Goal: Obtain resource: Obtain resource

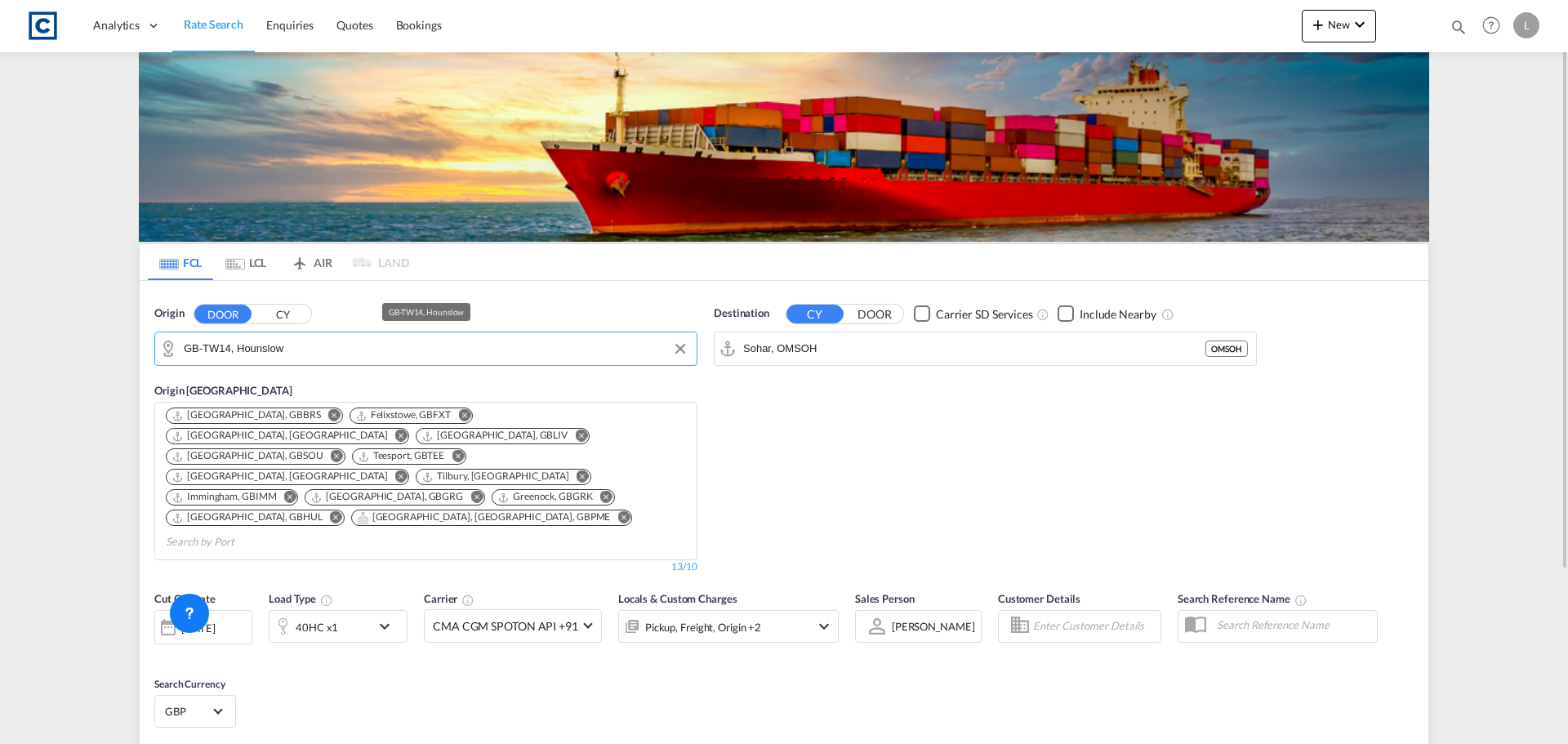
click at [290, 346] on input "GB-TW14, Hounslow" at bounding box center [436, 348] width 505 height 25
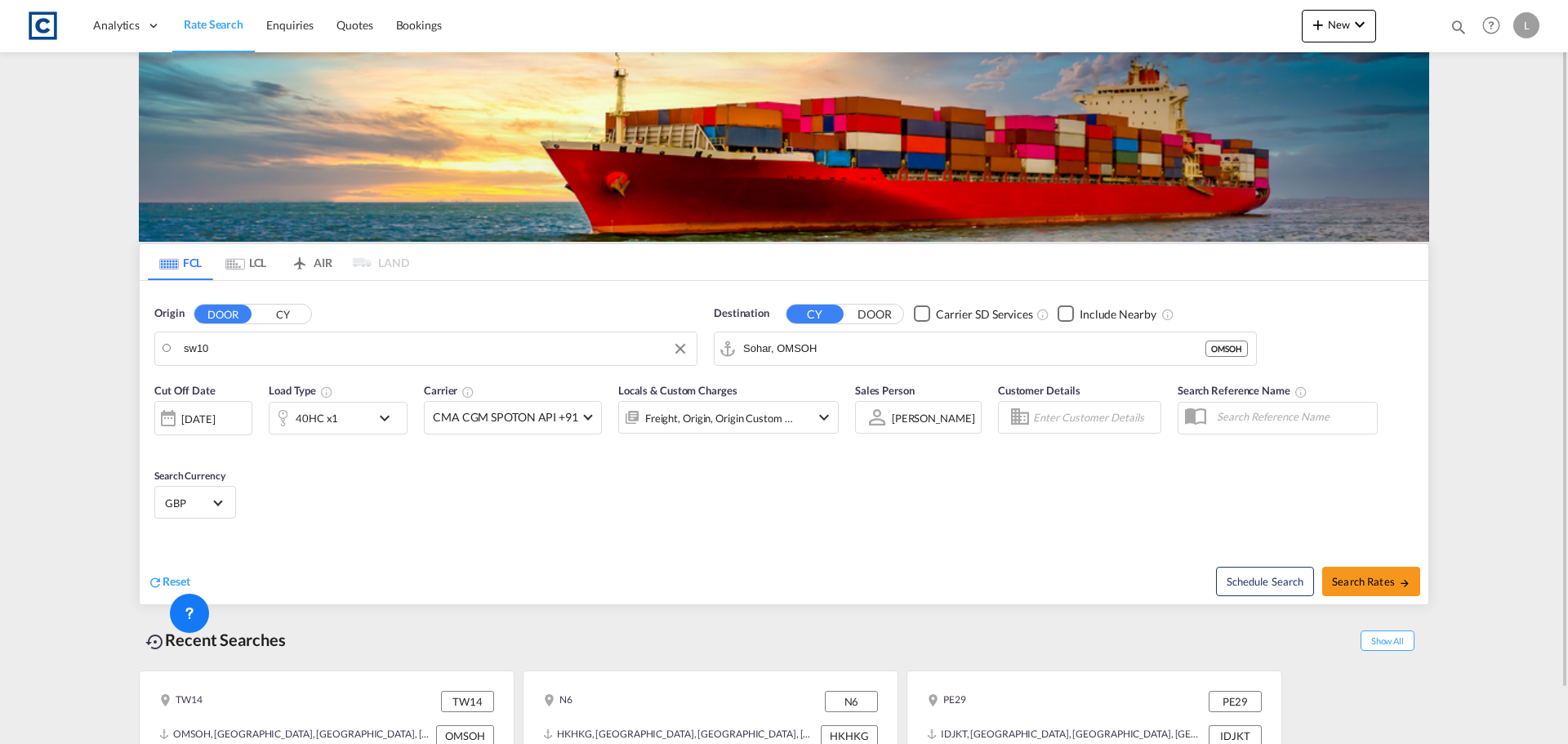
drag, startPoint x: 217, startPoint y: 346, endPoint x: 179, endPoint y: 343, distance: 38.1
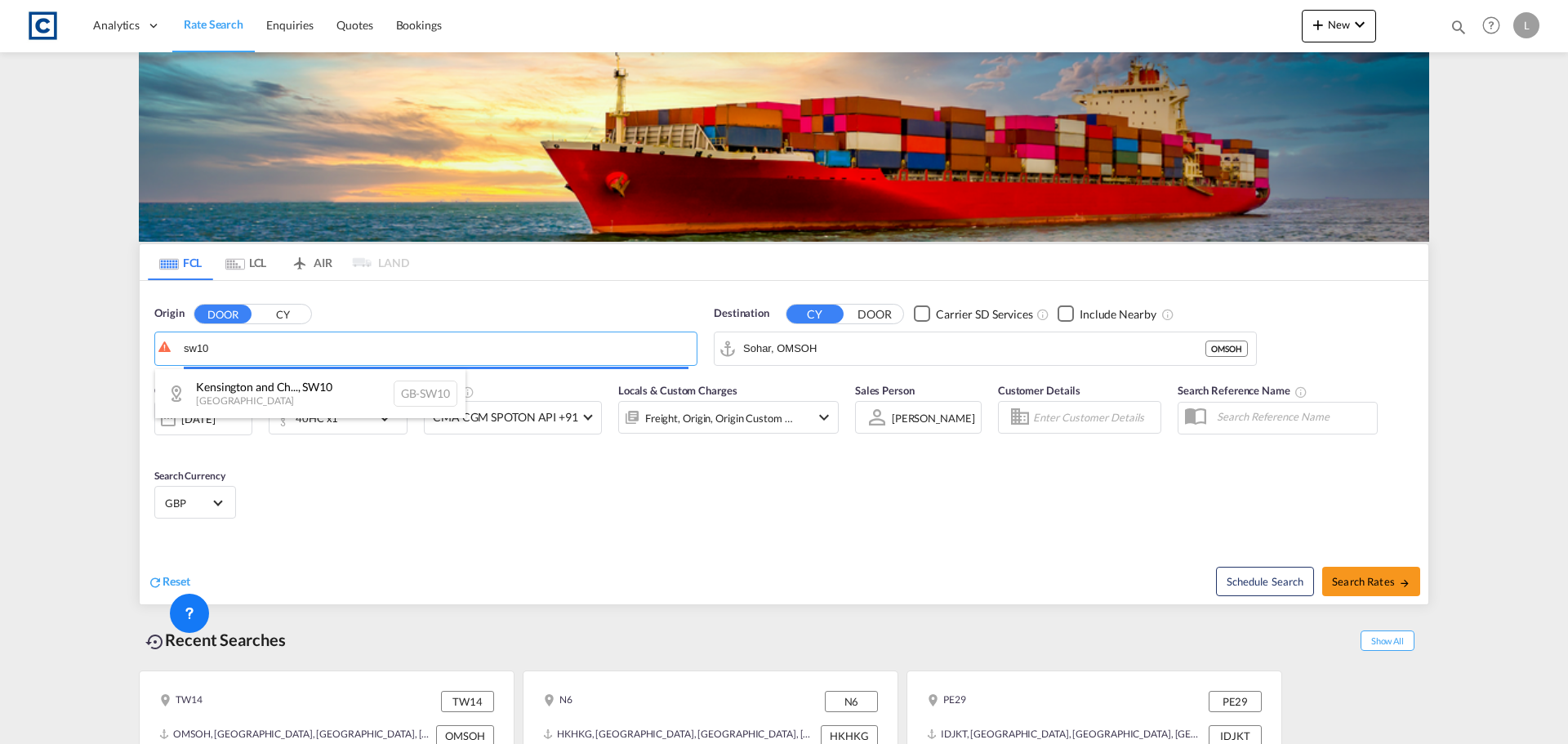
drag, startPoint x: 185, startPoint y: 347, endPoint x: 253, endPoint y: 347, distance: 68.0
click at [253, 347] on body "Analytics Dashboard Rate Search Enquiries Quotes Bookings" at bounding box center [784, 372] width 1568 height 744
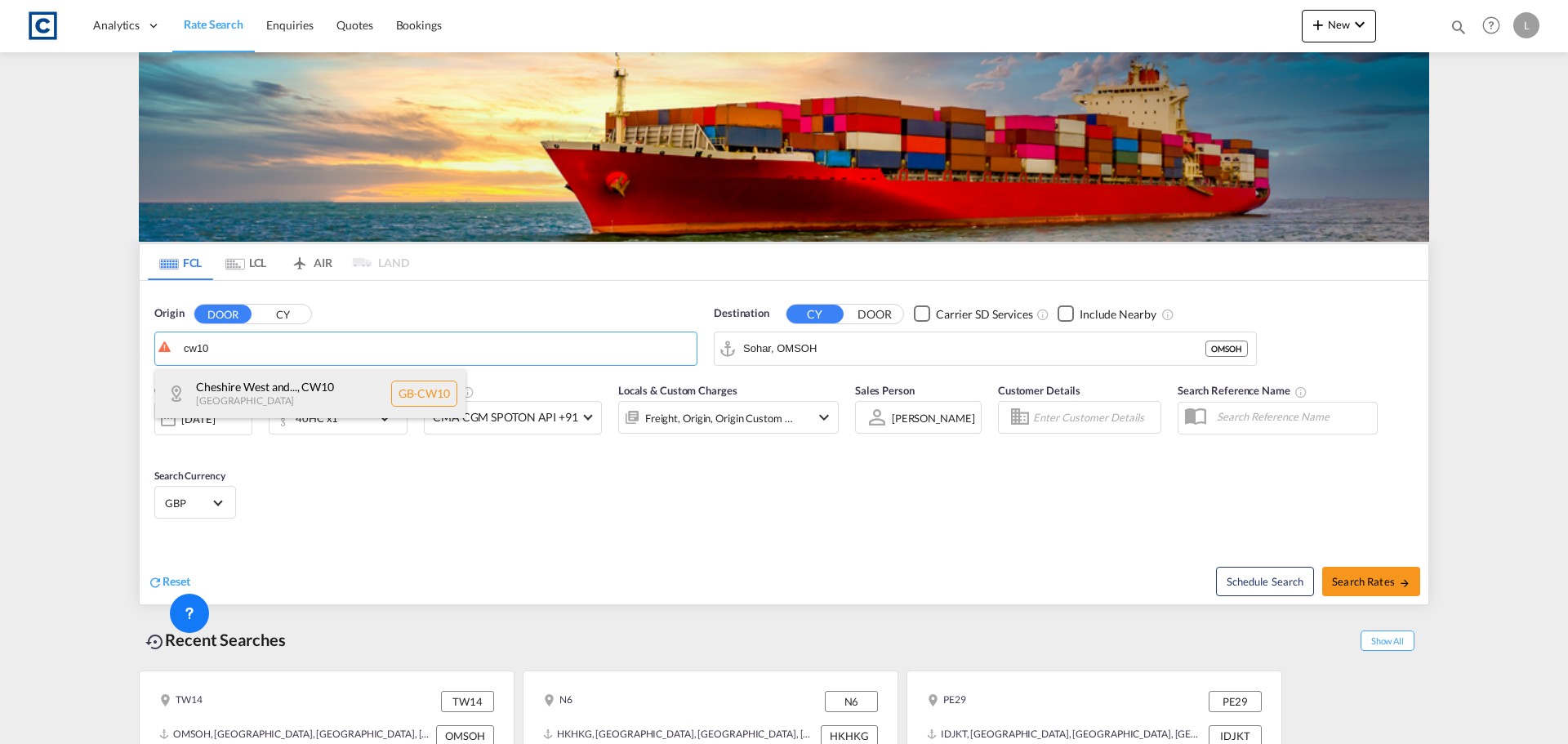
click at [331, 389] on div "Cheshire West and... , CW10 [GEOGRAPHIC_DATA] [GEOGRAPHIC_DATA]-CW10" at bounding box center [310, 394] width 310 height 49
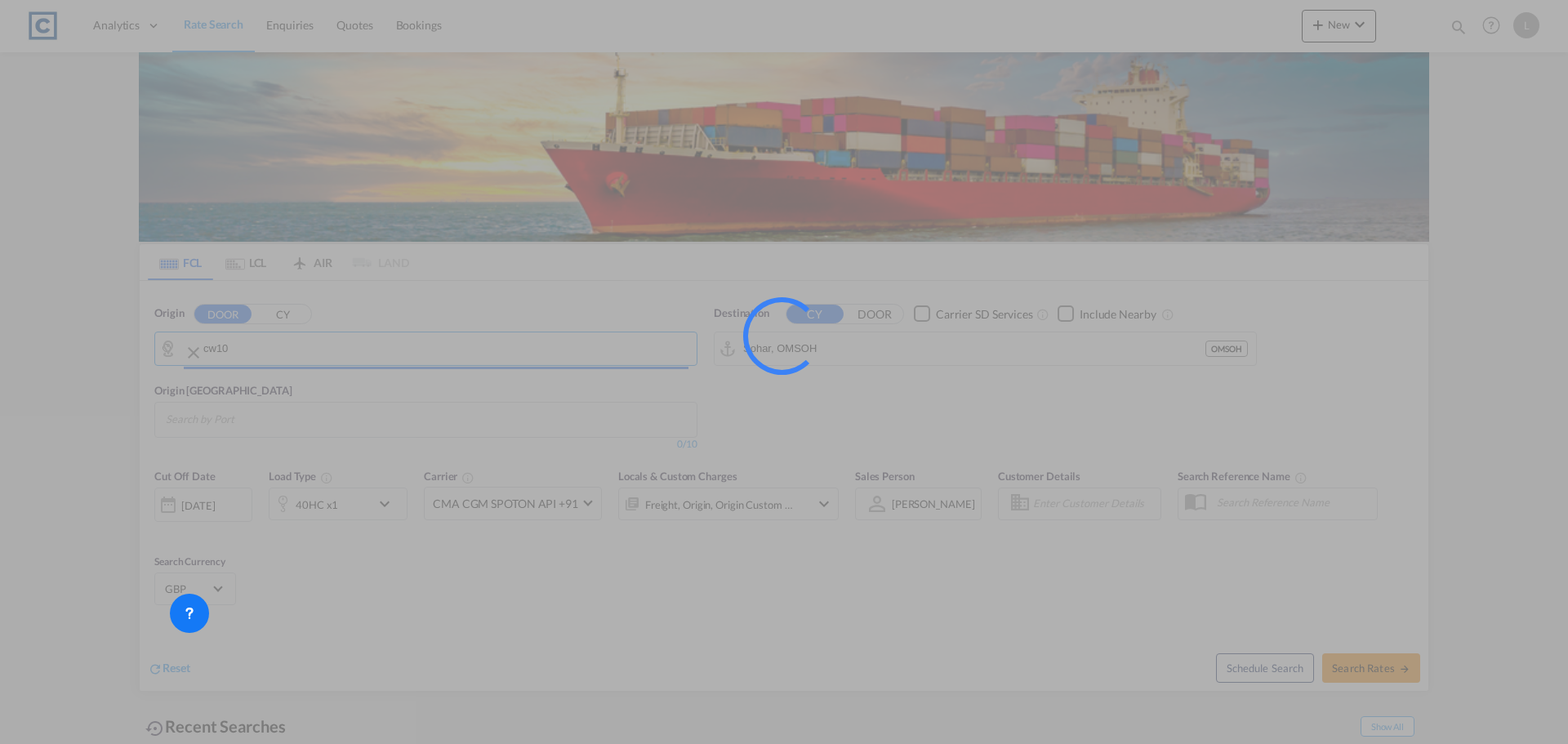
type input "GB-CW10, [GEOGRAPHIC_DATA][PERSON_NAME]"
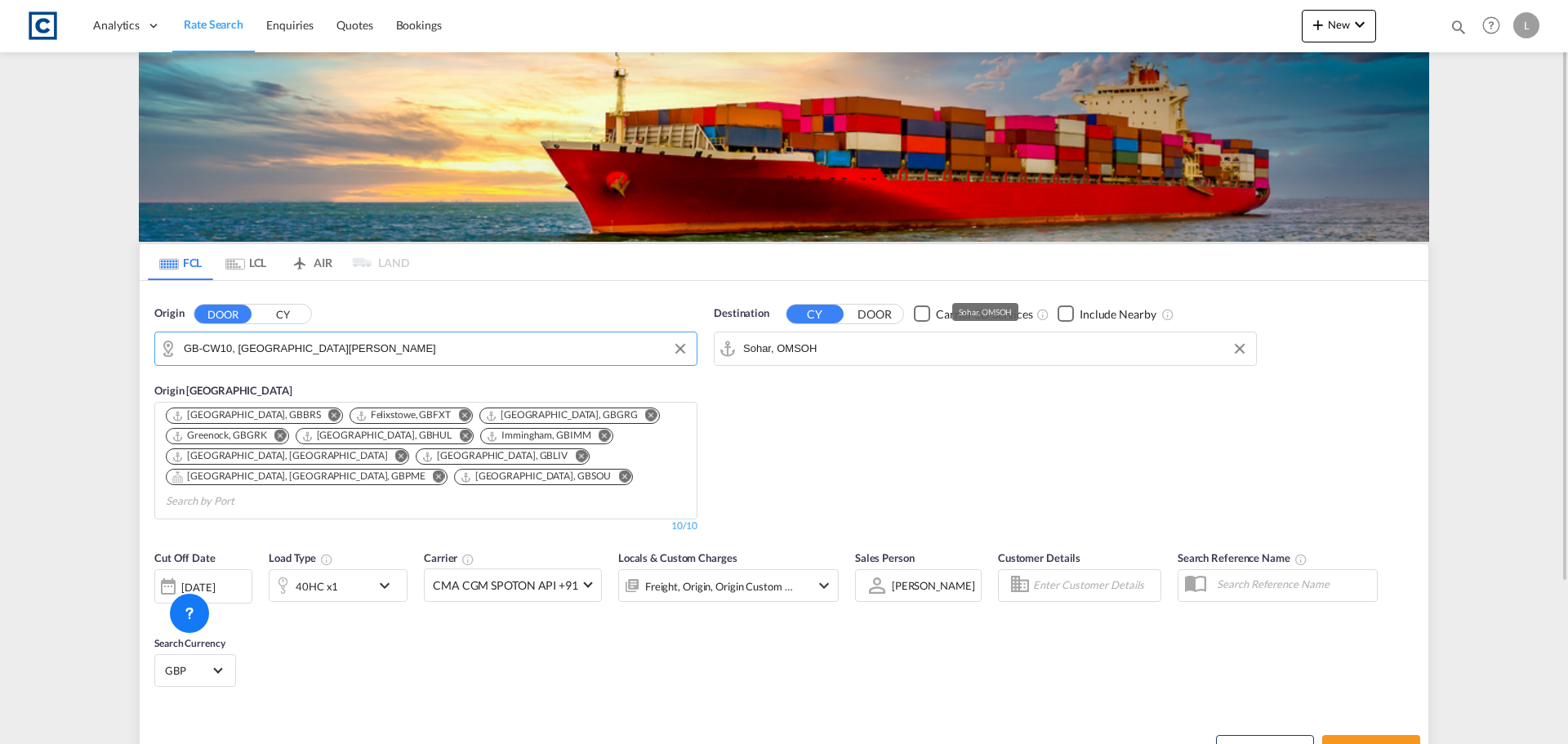
click at [850, 350] on input "Sohar, OMSOH" at bounding box center [996, 348] width 505 height 25
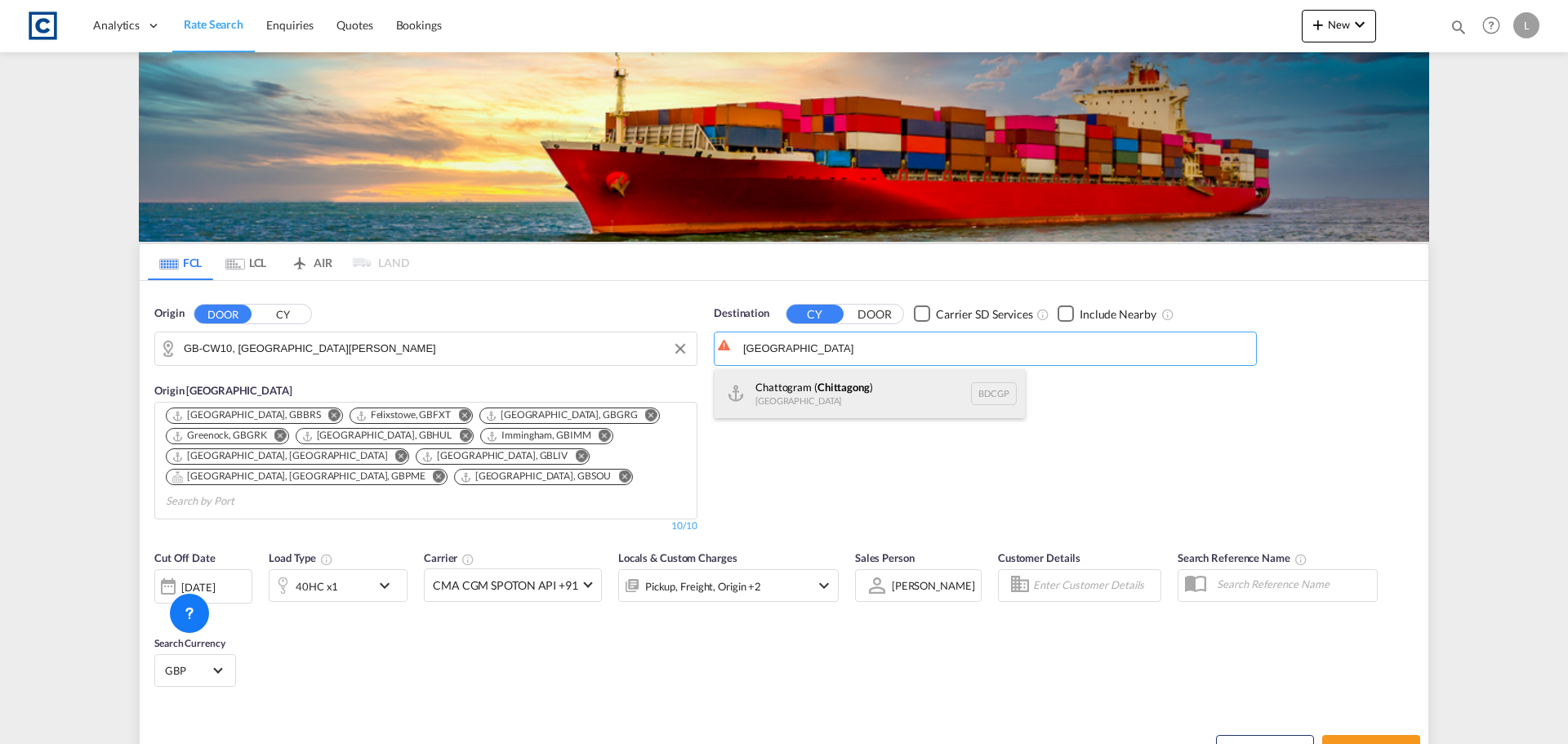
click at [848, 390] on div "Chattogram ( [GEOGRAPHIC_DATA] ) [GEOGRAPHIC_DATA] BDCGP" at bounding box center [870, 394] width 310 height 49
type input "Chattogram (Chittagong), BDCGP"
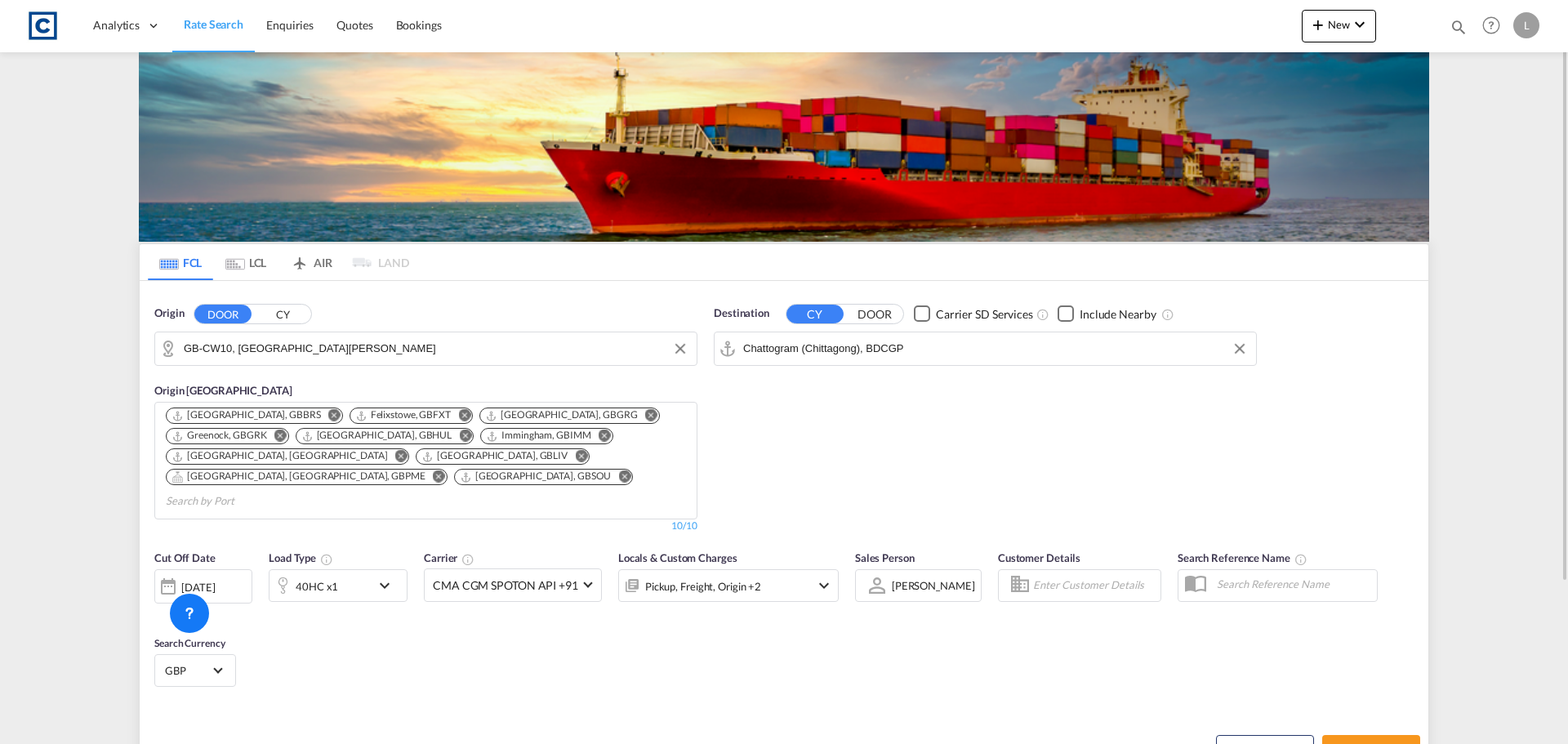
click at [347, 569] on div "40HC x1" at bounding box center [320, 585] width 101 height 32
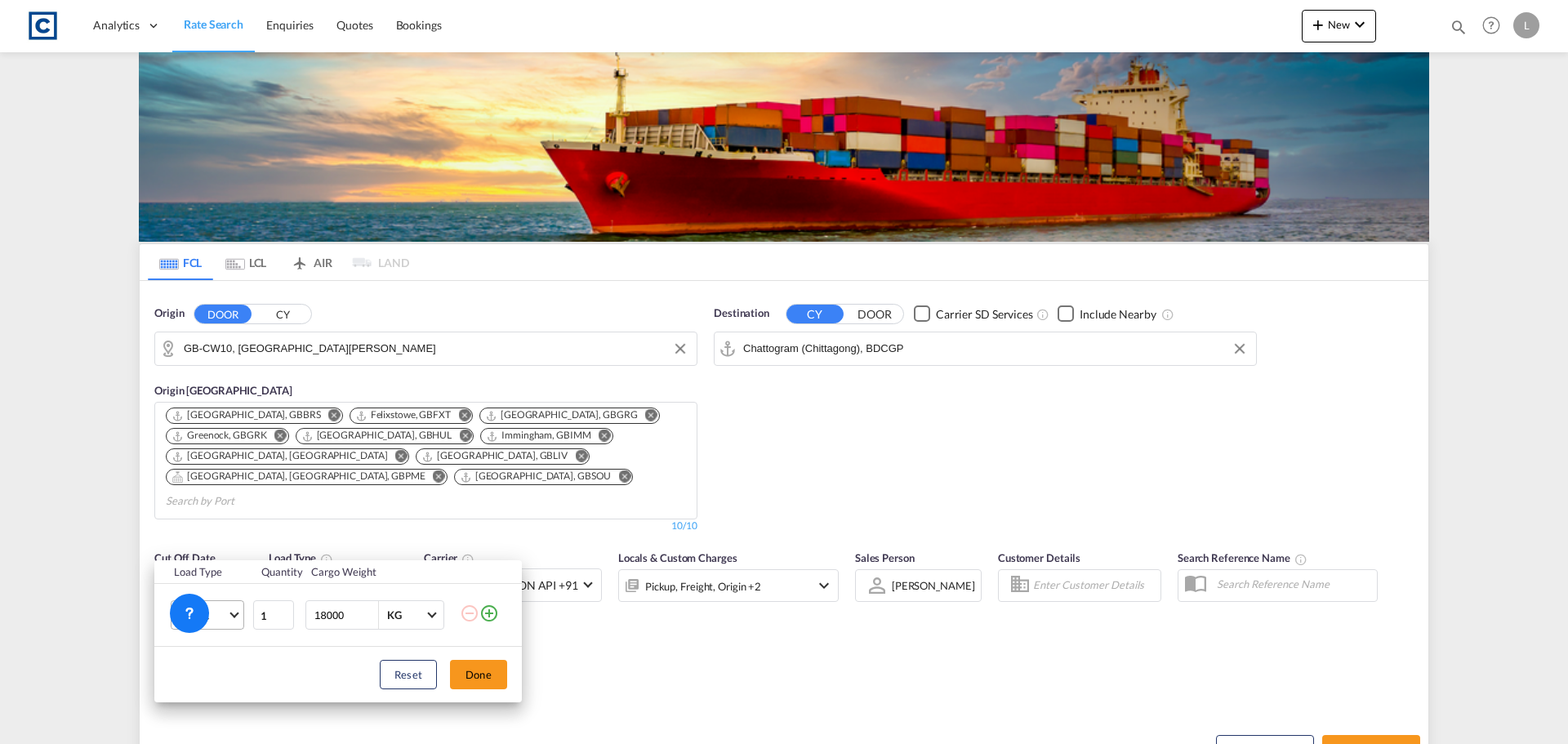
click at [231, 621] on md-select-value "40HC" at bounding box center [210, 615] width 66 height 28
click at [215, 539] on md-option "20GP" at bounding box center [222, 537] width 111 height 39
click at [479, 680] on button "Done" at bounding box center [478, 674] width 57 height 30
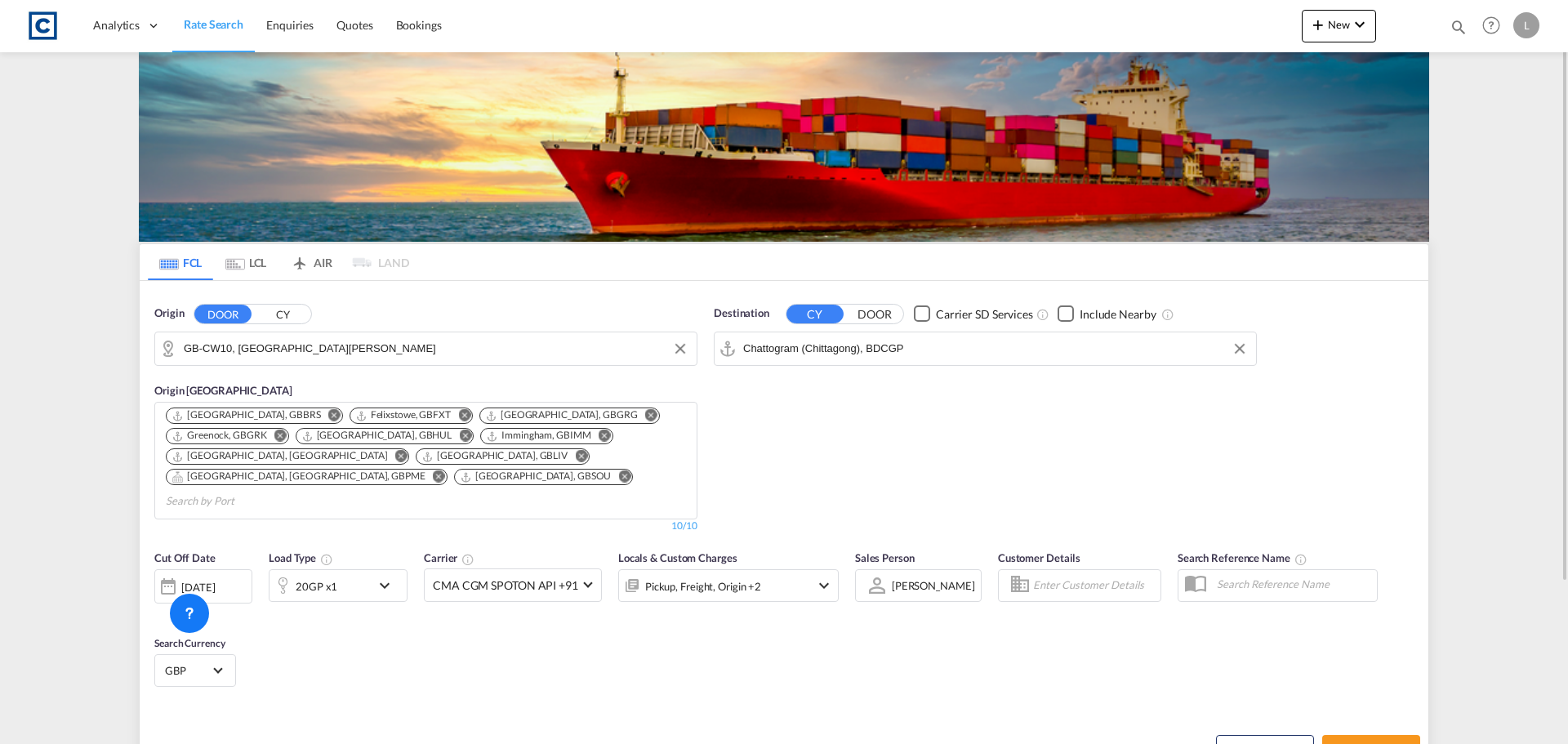
click at [760, 569] on div "Pickup, Freight, Origin +2" at bounding box center [706, 585] width 175 height 32
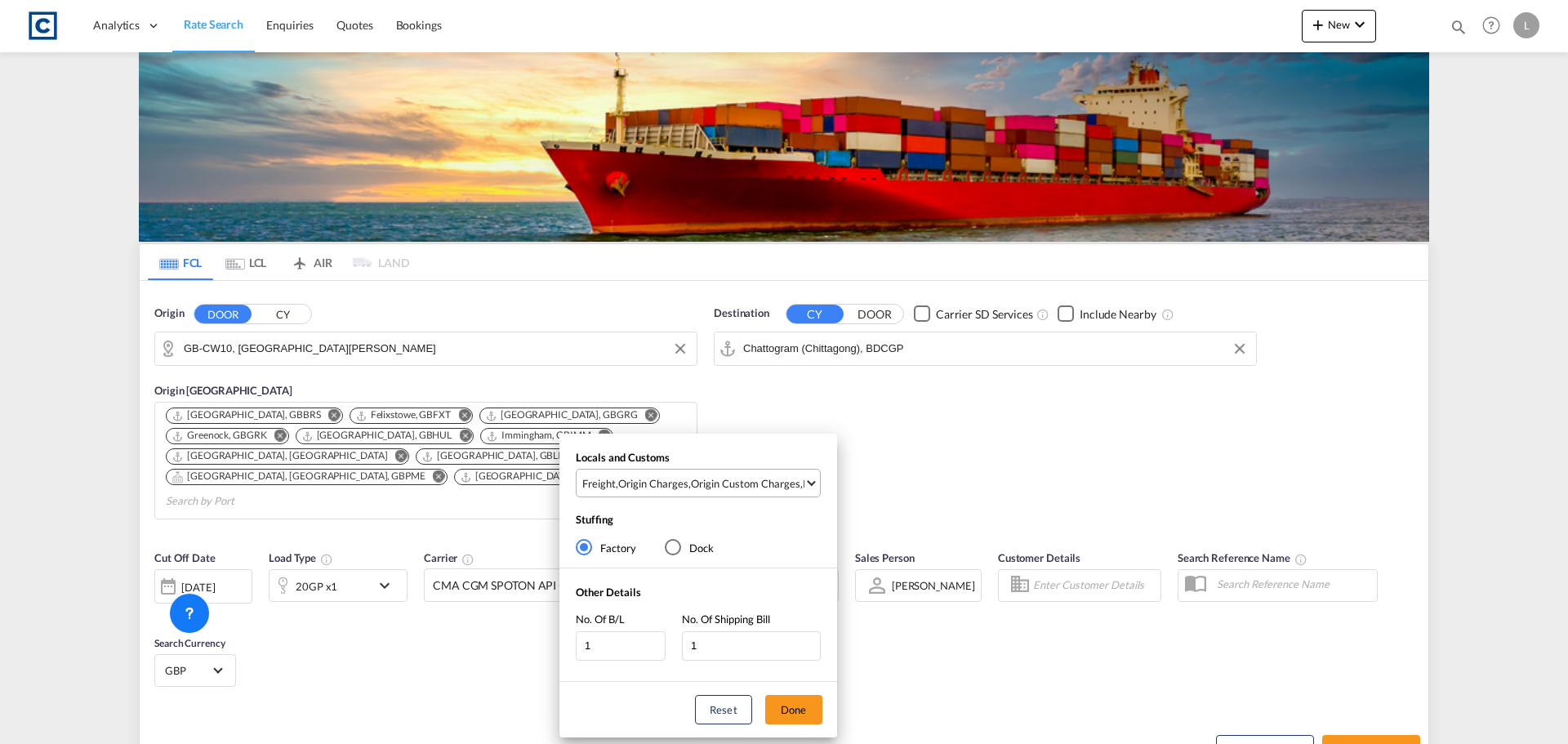
click at [751, 478] on div "Origin Custom Charges" at bounding box center [745, 483] width 110 height 14
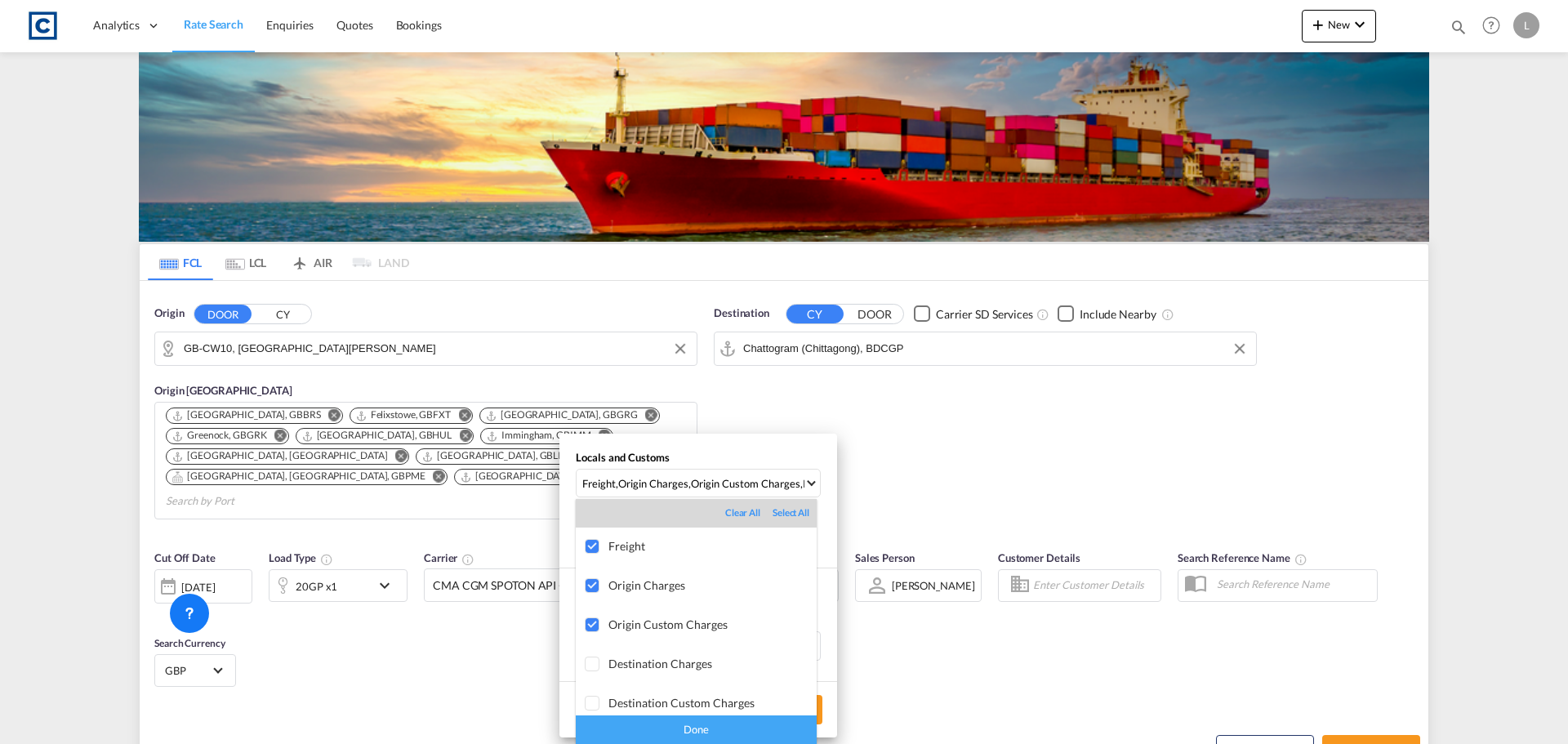
click at [669, 726] on div "Done" at bounding box center [696, 730] width 241 height 29
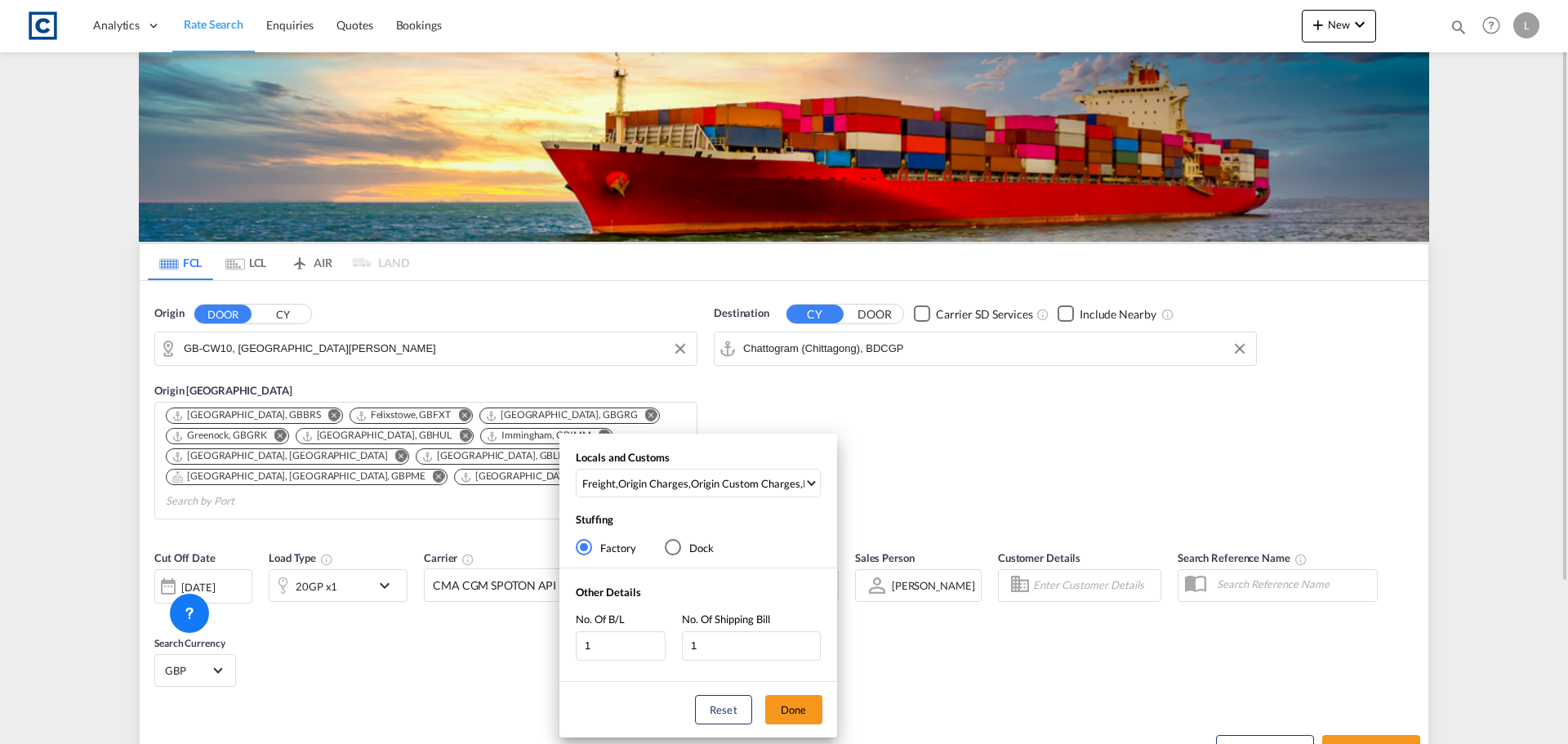
click at [790, 715] on button "Done" at bounding box center [794, 709] width 57 height 30
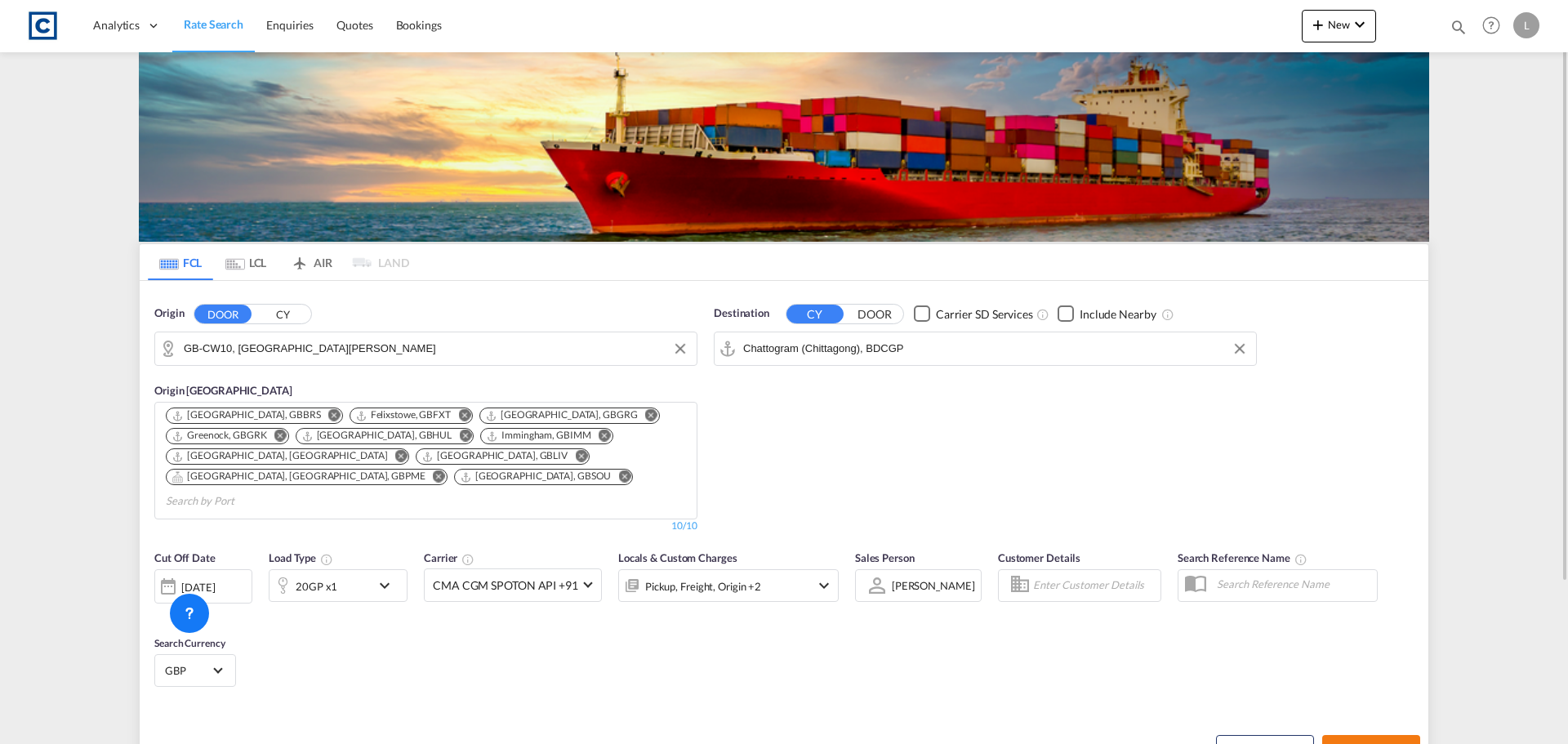
click at [1372, 743] on span "Search Rates" at bounding box center [1371, 749] width 78 height 13
type input "CW10 to BDCGP / [DATE]"
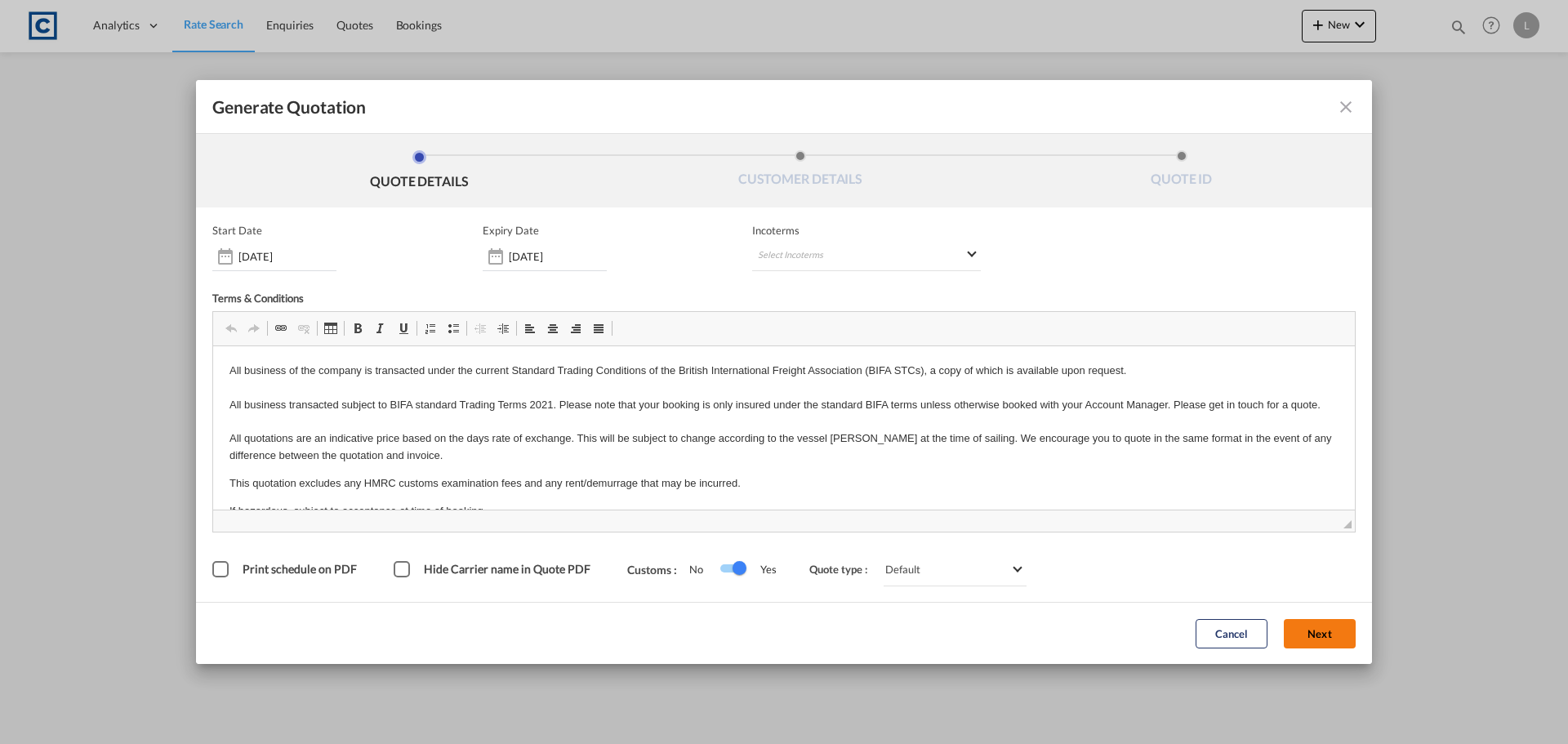
click at [1321, 635] on button "Next" at bounding box center [1320, 633] width 72 height 30
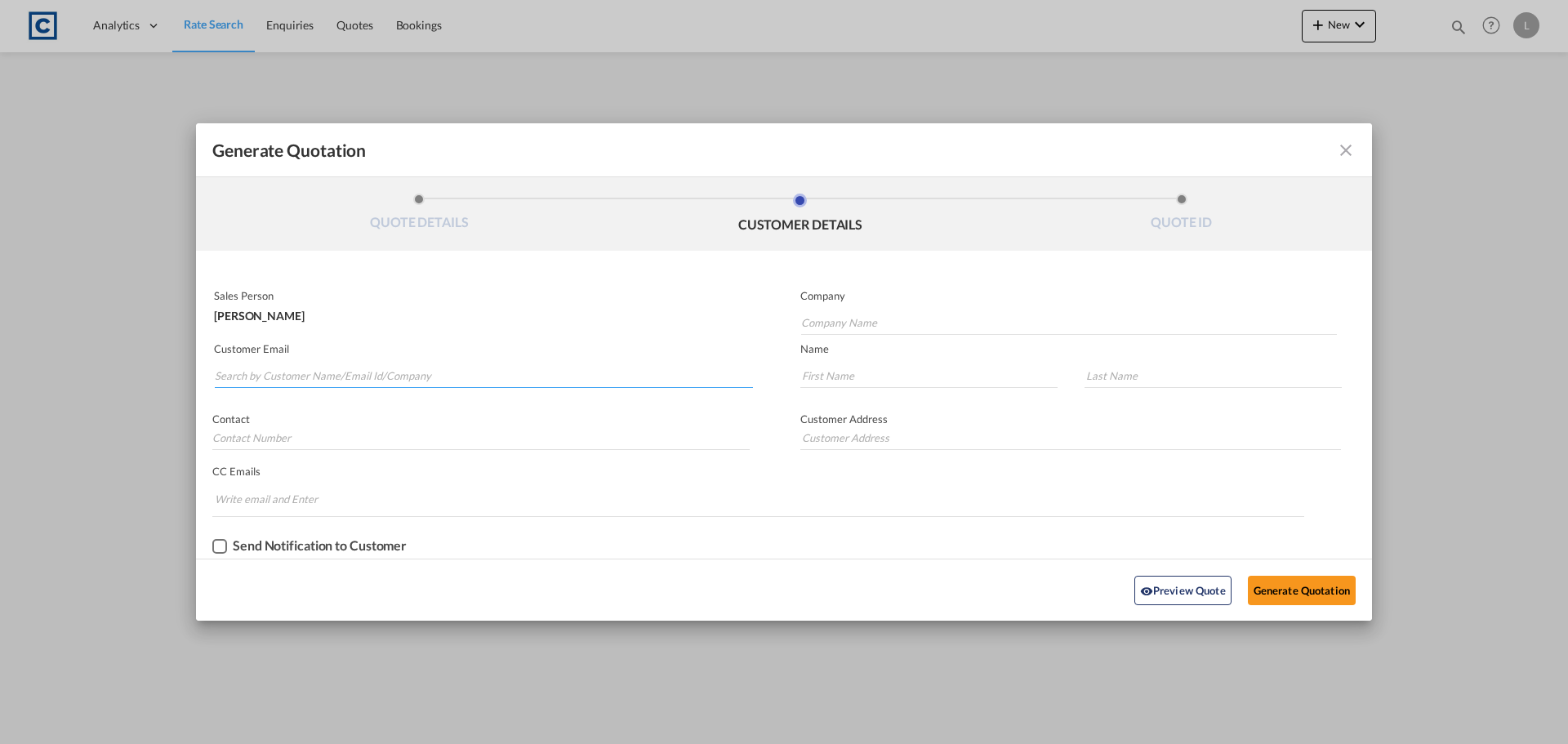
click at [313, 379] on input "Search by Customer Name/Email Id/Company" at bounding box center [484, 375] width 538 height 25
type input "stitterrell@omnilogistics.com"
click at [894, 319] on input "Company Name" at bounding box center [1069, 322] width 536 height 25
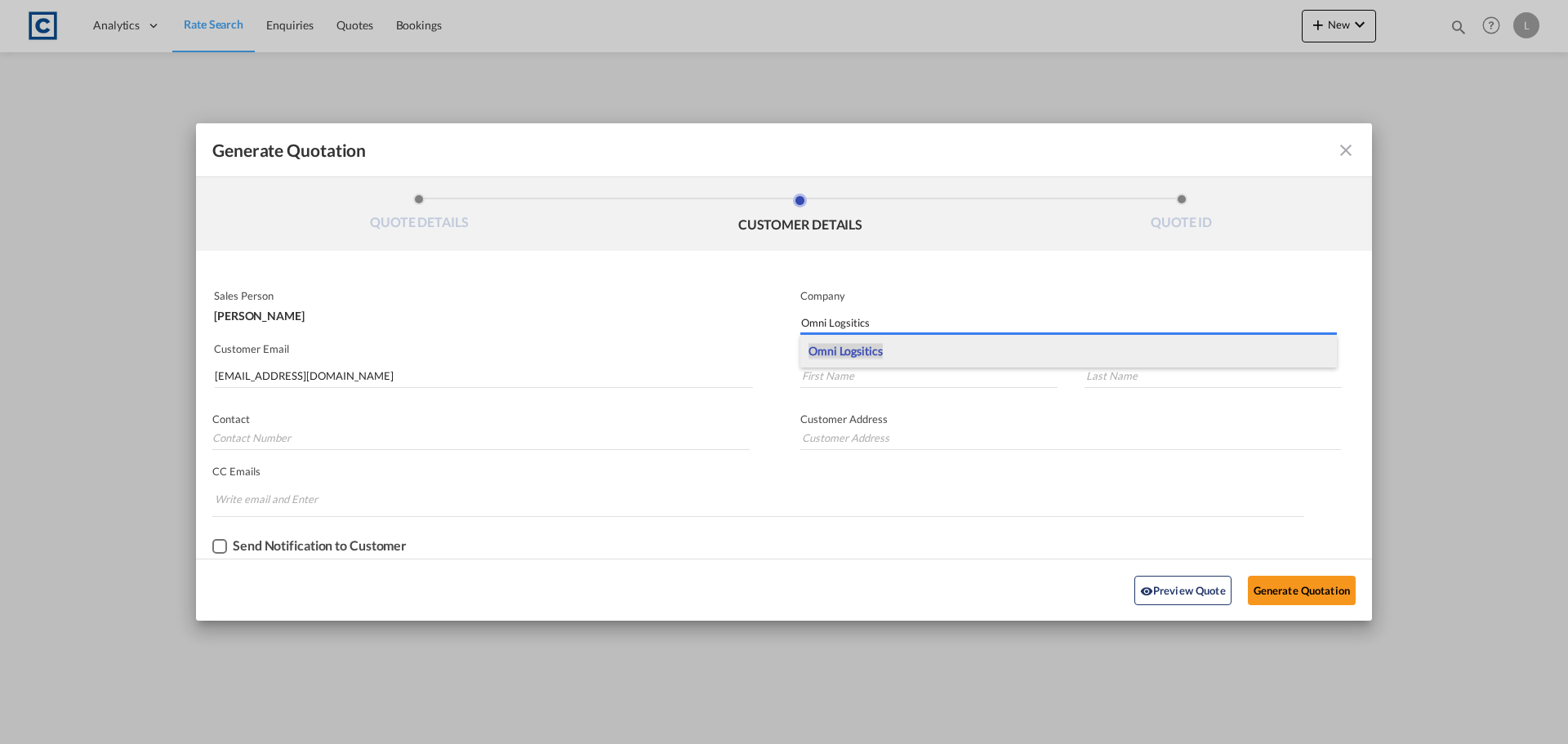
click at [870, 346] on span "Omni Logsitics" at bounding box center [846, 351] width 74 height 14
type input "Omni Logsitics"
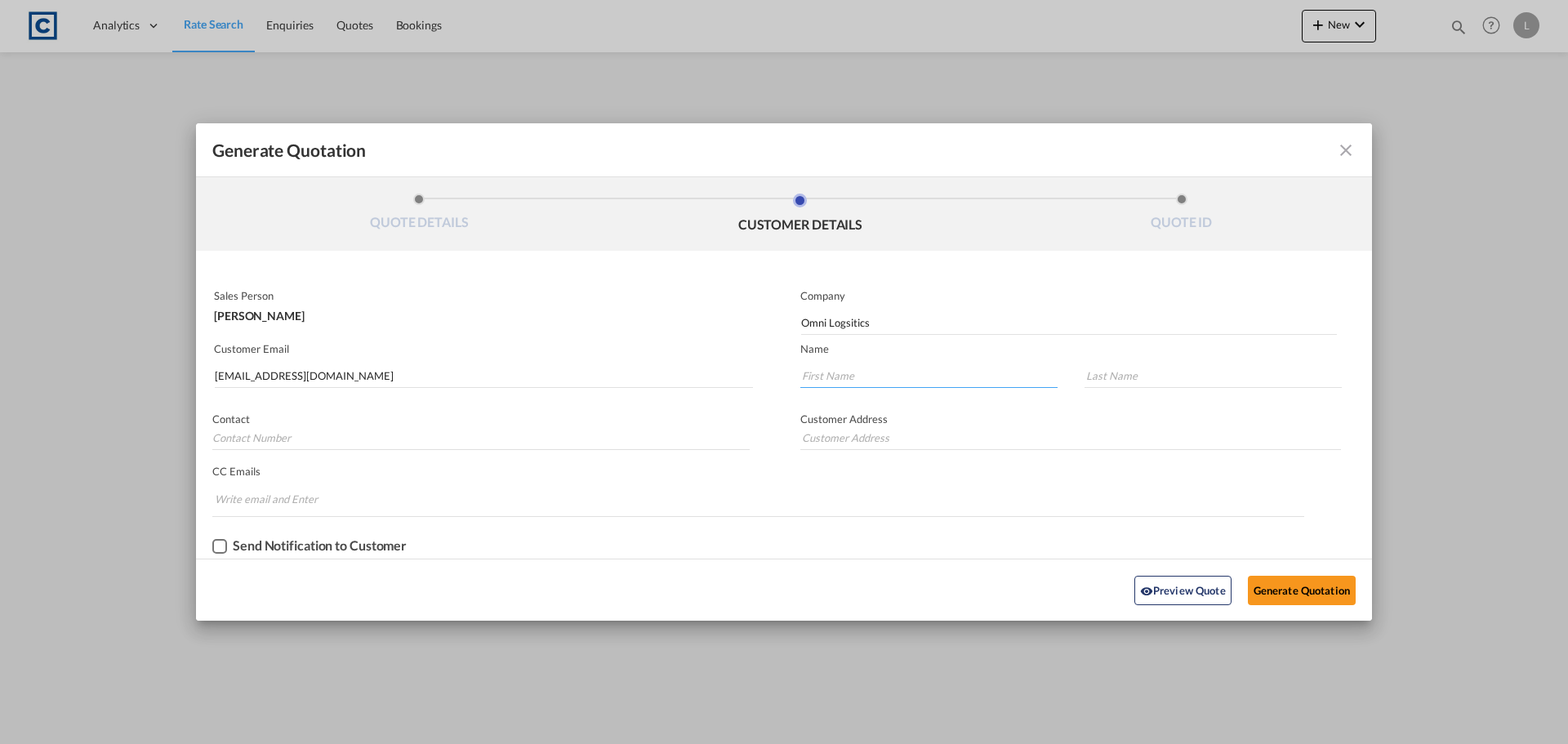
click at [859, 369] on input "Generate QuotationQUOTE ..." at bounding box center [929, 375] width 257 height 25
type input "Sinead"
type input "Titterrell"
click at [1306, 591] on button "Generate Quotation" at bounding box center [1301, 590] width 108 height 30
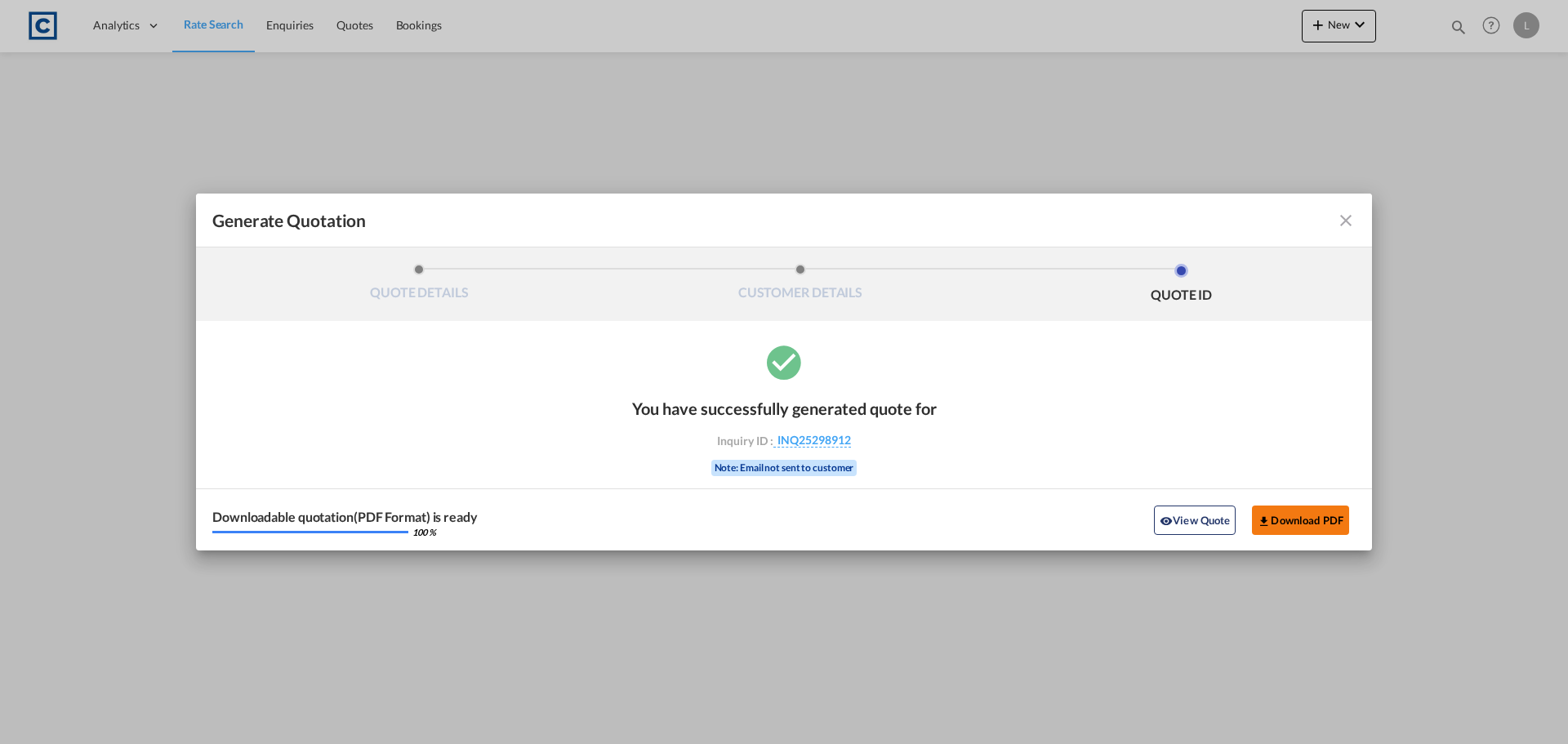
click at [1284, 518] on button "Download PDF" at bounding box center [1301, 520] width 97 height 30
click at [1351, 217] on md-icon "icon-close fg-AAA8AD cursor m-0" at bounding box center [1346, 220] width 20 height 20
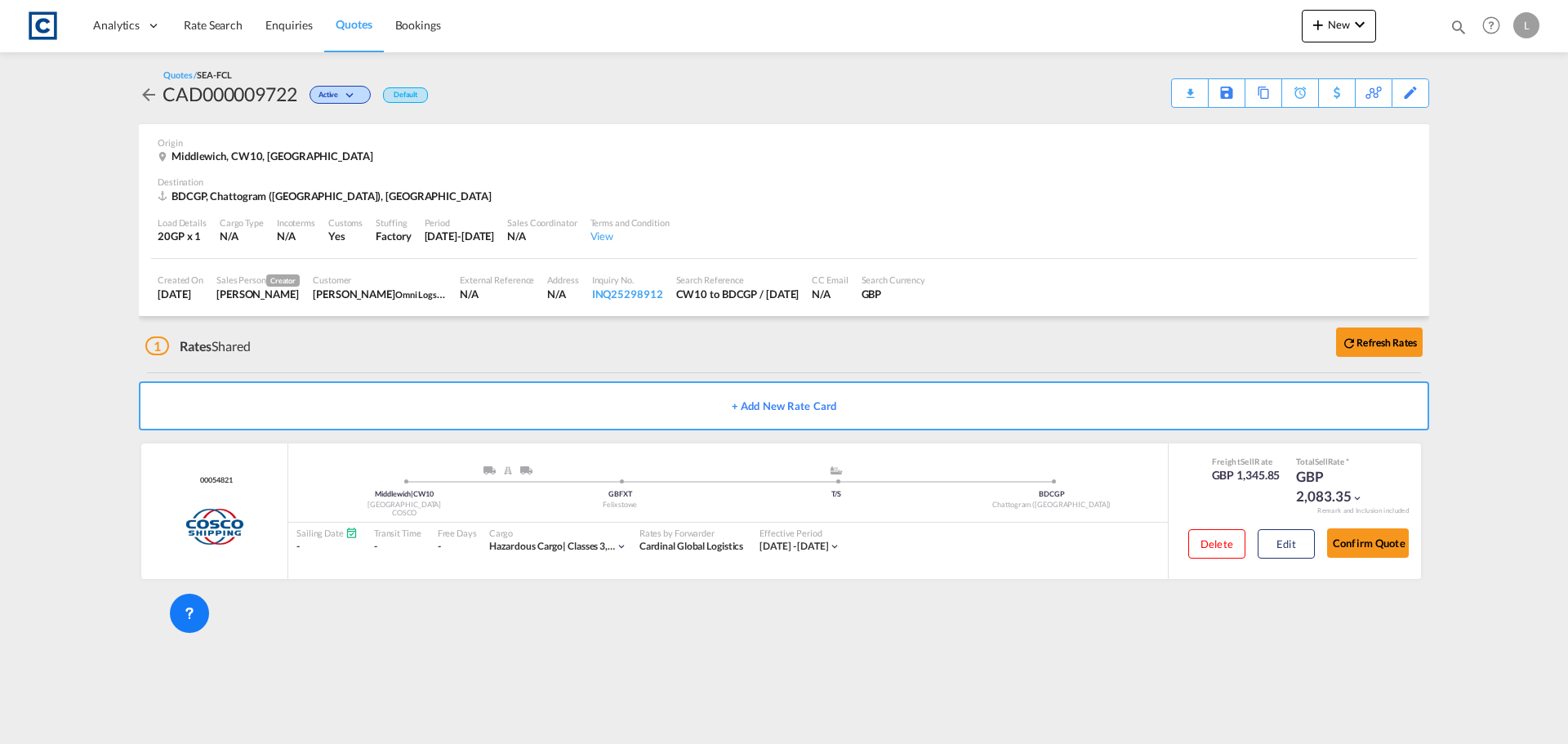
click at [918, 621] on md-content "Analytics Dashboard Rate Search Enquiries Quotes Bookings New Quote Bookings" at bounding box center [784, 372] width 1568 height 744
